Goal: Task Accomplishment & Management: Manage account settings

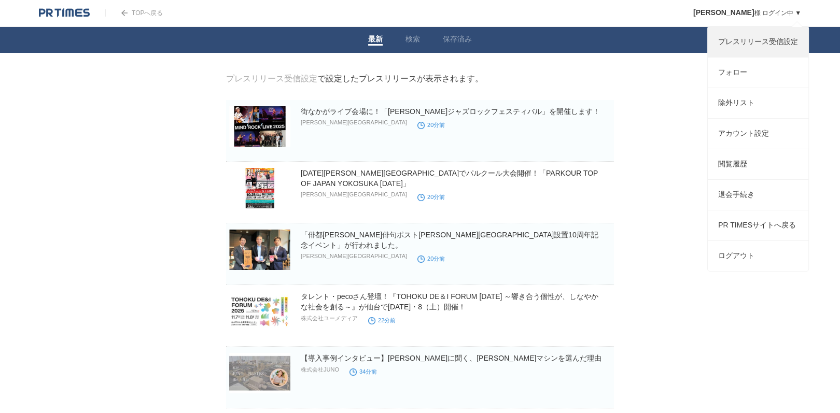
click at [761, 44] on link "プレスリリース受信設定" at bounding box center [758, 42] width 101 height 30
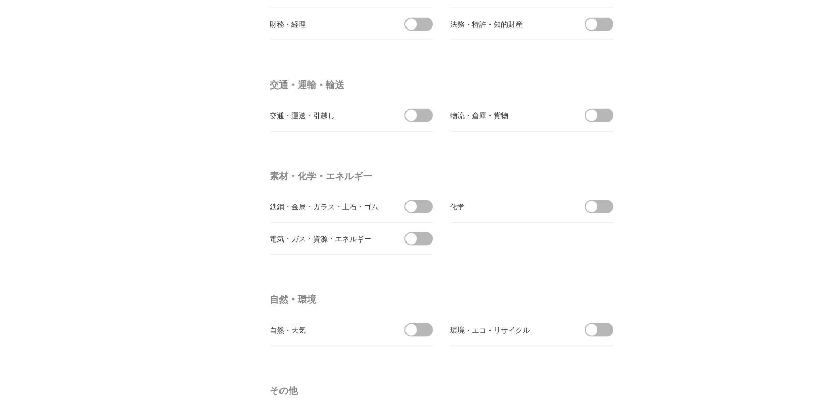
scroll to position [3093, 0]
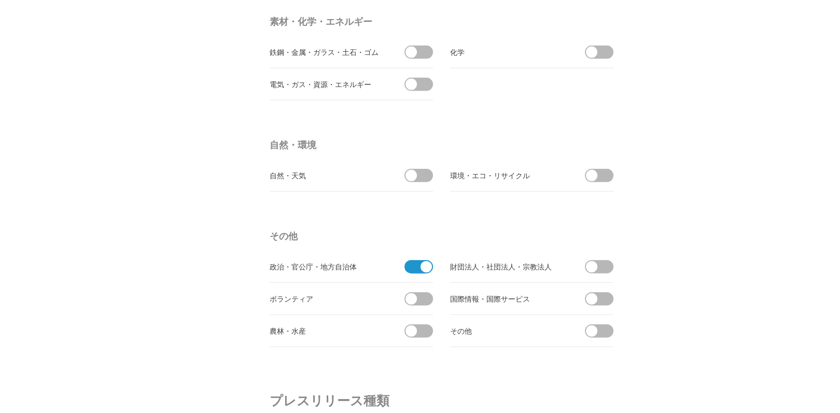
click at [430, 261] on span at bounding box center [426, 266] width 11 height 11
click at [0, 0] on input "checkbox" at bounding box center [0, 0] width 0 height 0
drag, startPoint x: 840, startPoint y: 323, endPoint x: 838, endPoint y: 370, distance: 47.2
drag, startPoint x: 838, startPoint y: 370, endPoint x: 814, endPoint y: 281, distance: 92.0
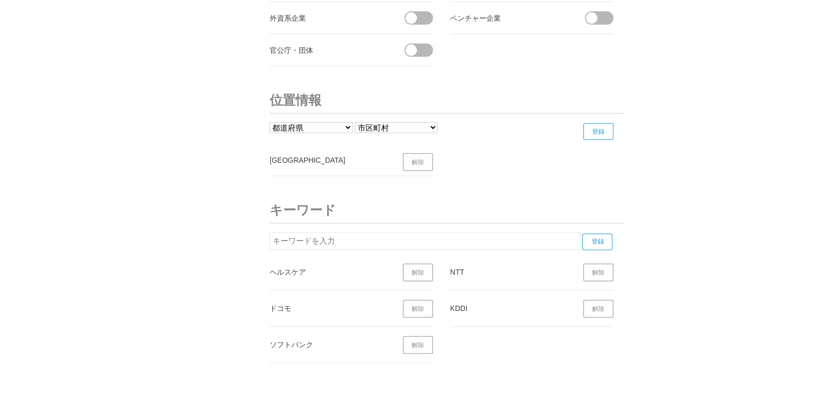
scroll to position [3755, 0]
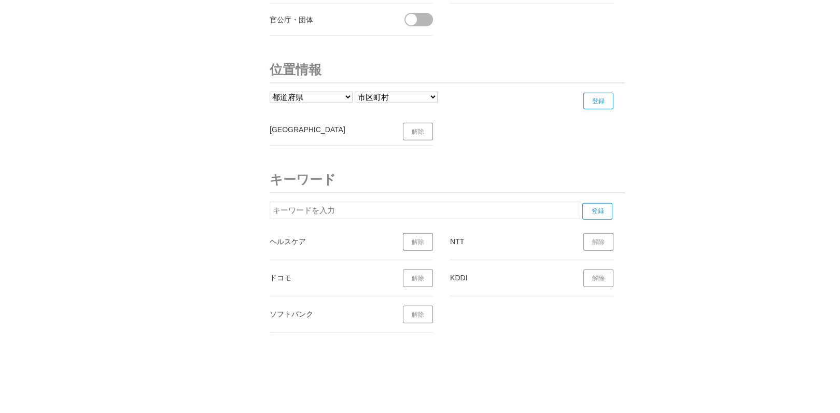
click at [426, 123] on link "解除" at bounding box center [418, 132] width 30 height 18
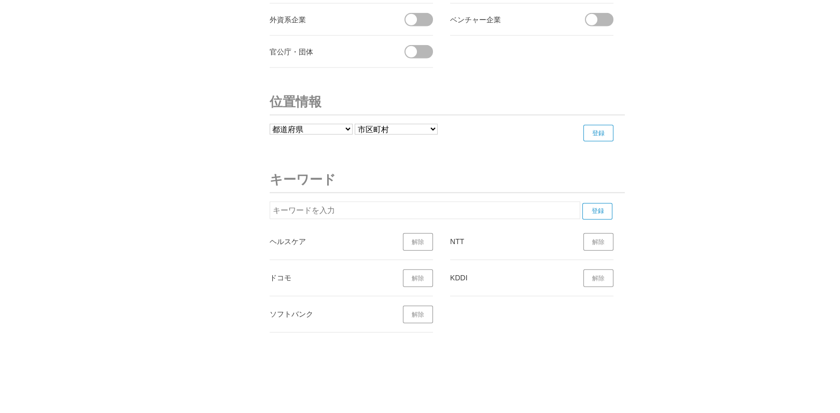
click at [604, 125] on input "登録" at bounding box center [599, 133] width 30 height 17
click at [492, 146] on span "登録に失敗しました" at bounding box center [447, 148] width 355 height 5
click at [418, 238] on link "解除" at bounding box center [418, 247] width 30 height 18
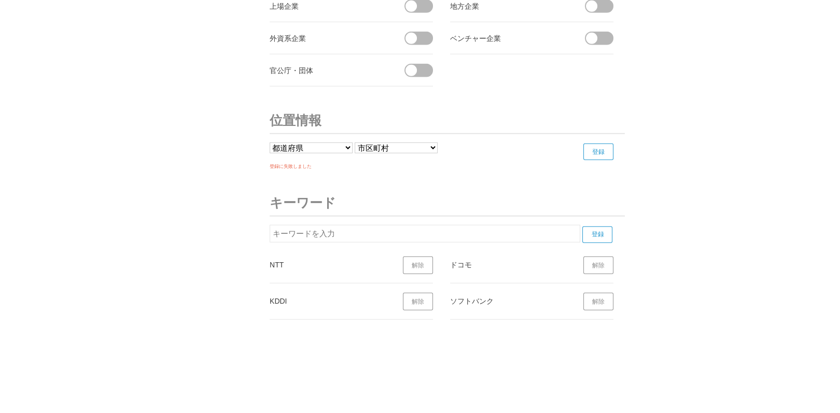
scroll to position [3692, 0]
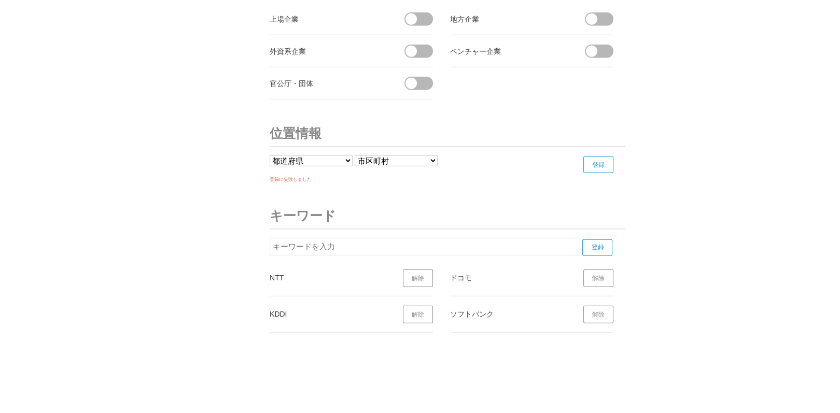
click at [423, 270] on link "解除" at bounding box center [418, 279] width 30 height 18
click at [420, 306] on link "解除" at bounding box center [418, 315] width 30 height 18
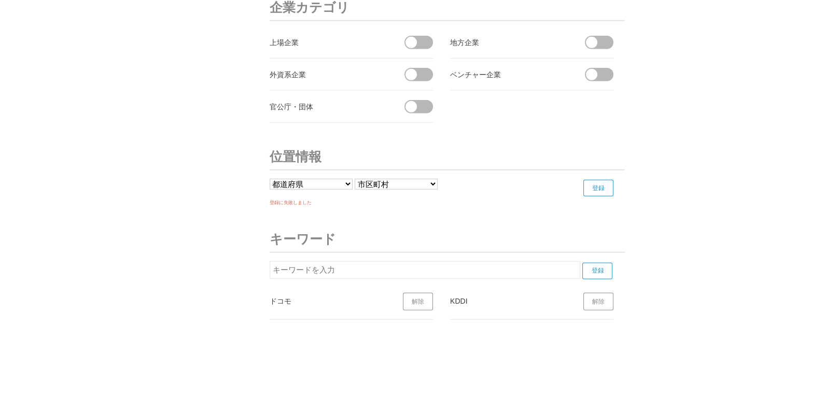
scroll to position [3656, 0]
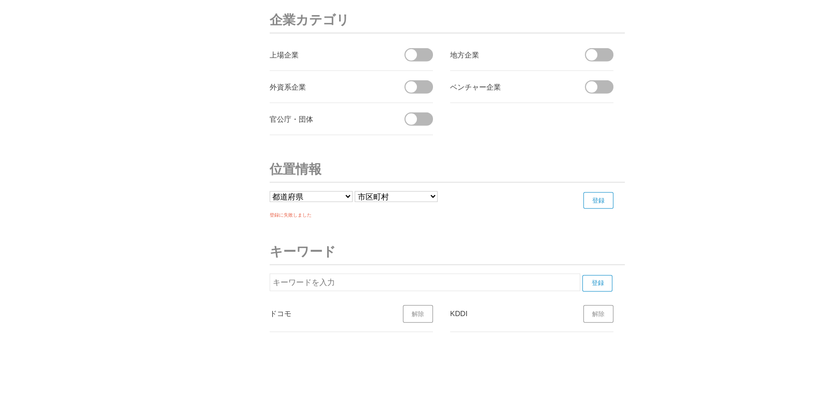
click at [602, 306] on link "解除" at bounding box center [599, 315] width 30 height 18
drag, startPoint x: 422, startPoint y: 306, endPoint x: 427, endPoint y: 307, distance: 5.2
click at [422, 306] on link "解除" at bounding box center [418, 315] width 30 height 18
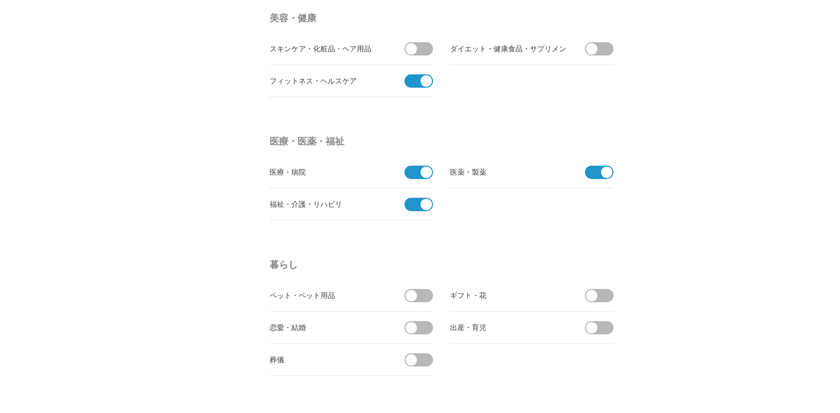
scroll to position [1742, 0]
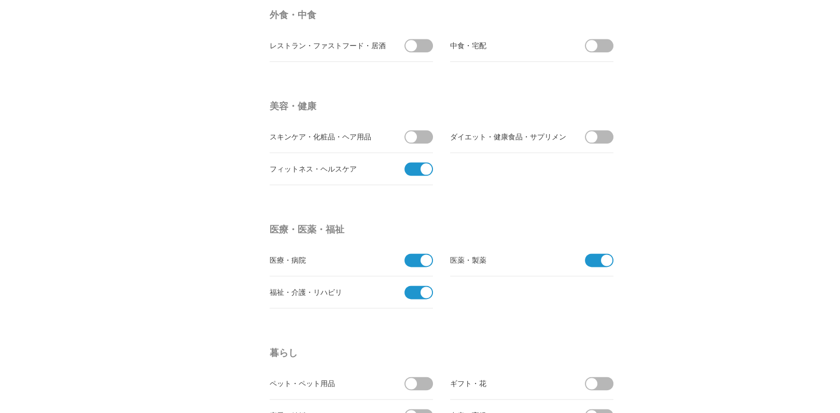
click at [429, 166] on span at bounding box center [426, 168] width 11 height 11
click at [0, 0] on input "checkbox" at bounding box center [0, 0] width 0 height 0
drag, startPoint x: 427, startPoint y: 252, endPoint x: 427, endPoint y: 260, distance: 8.3
click at [427, 255] on span at bounding box center [426, 260] width 11 height 11
click at [0, 0] on input "checkbox" at bounding box center [0, 0] width 0 height 0
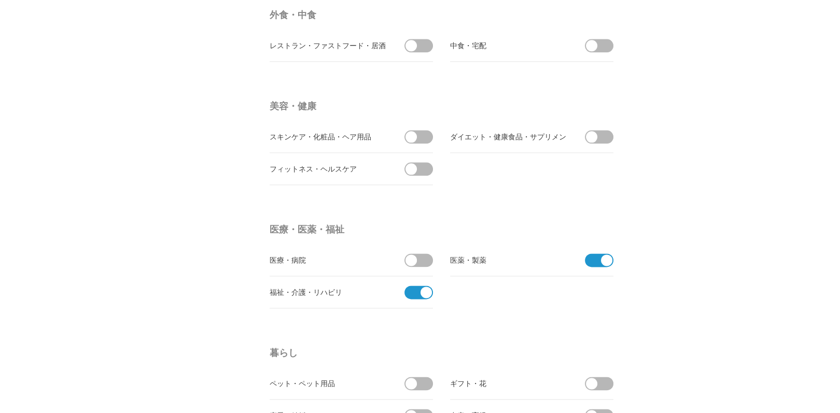
click at [429, 289] on span at bounding box center [426, 292] width 11 height 11
click at [0, 0] on input "checkbox" at bounding box center [0, 0] width 0 height 0
click at [607, 257] on span at bounding box center [606, 260] width 11 height 11
click at [0, 0] on input "checkbox" at bounding box center [0, 0] width 0 height 0
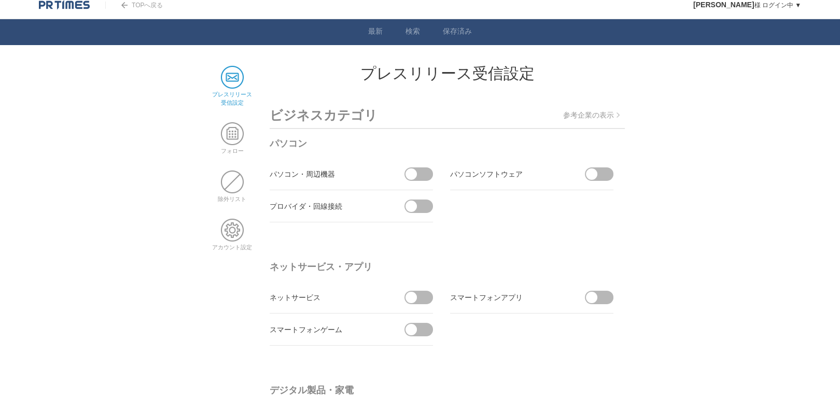
scroll to position [0, 0]
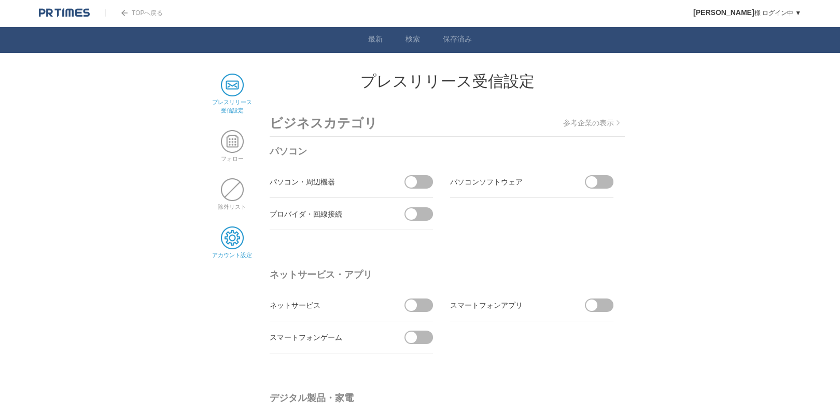
click at [233, 241] on span at bounding box center [232, 238] width 23 height 23
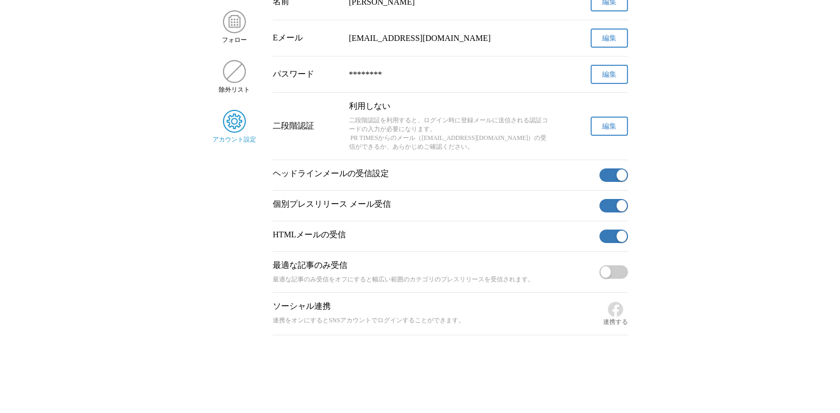
scroll to position [125, 0]
click at [613, 178] on button "button" at bounding box center [614, 175] width 29 height 13
click at [612, 242] on button "button" at bounding box center [614, 236] width 29 height 13
click at [613, 209] on button "button" at bounding box center [614, 205] width 29 height 13
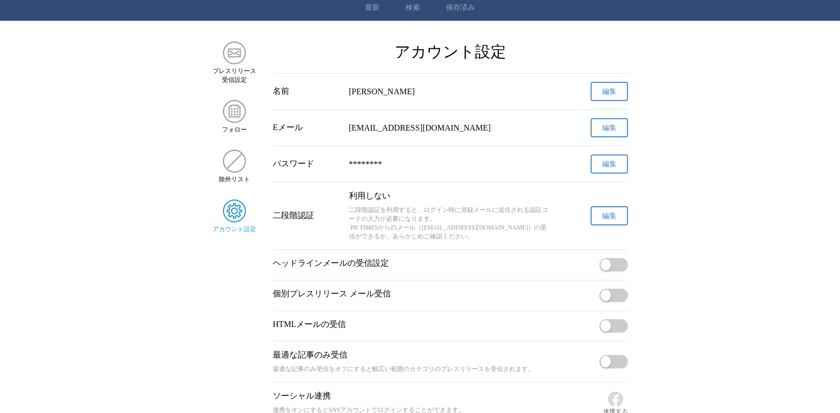
scroll to position [0, 0]
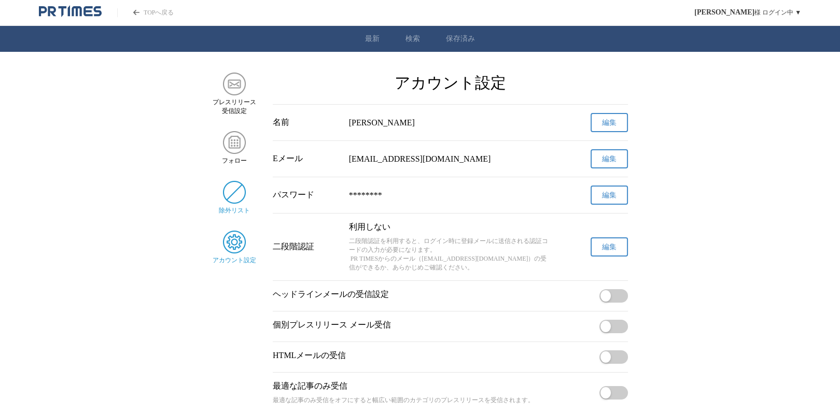
click at [245, 191] on div "除外リスト" at bounding box center [234, 198] width 44 height 34
